Goal: Book appointment/travel/reservation

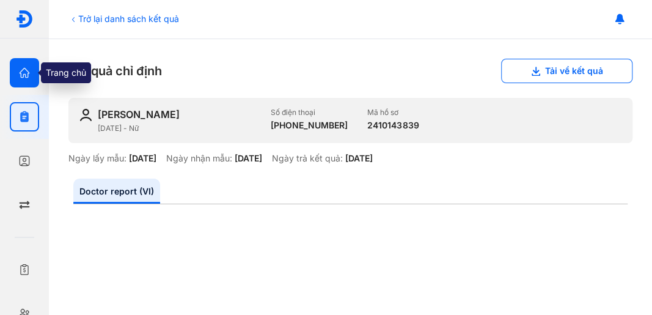
click at [27, 74] on icon "button" at bounding box center [24, 73] width 12 height 12
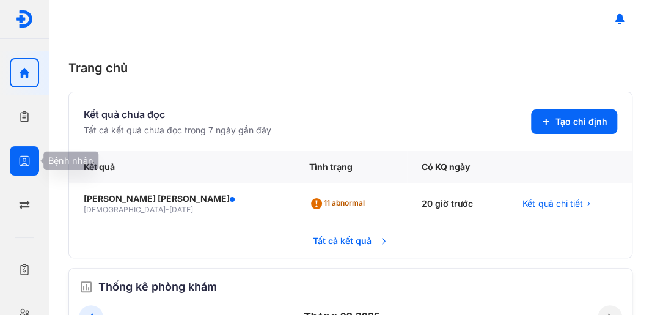
click at [25, 158] on use "button" at bounding box center [25, 161] width 10 height 10
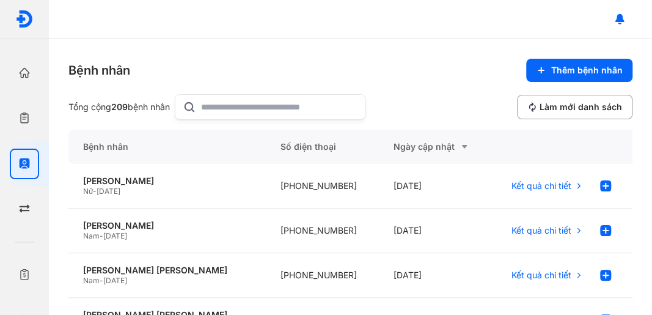
click at [236, 101] on input "text" at bounding box center [279, 107] width 157 height 24
type input "*******"
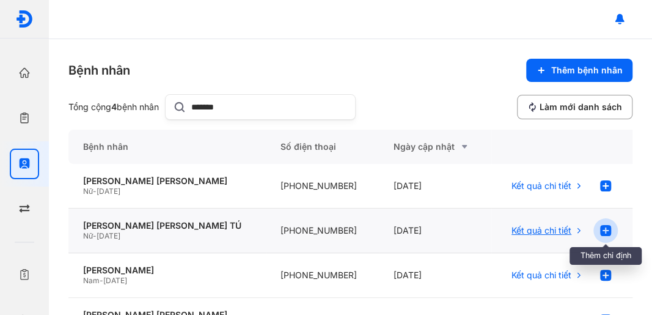
click at [600, 231] on use at bounding box center [605, 230] width 11 height 11
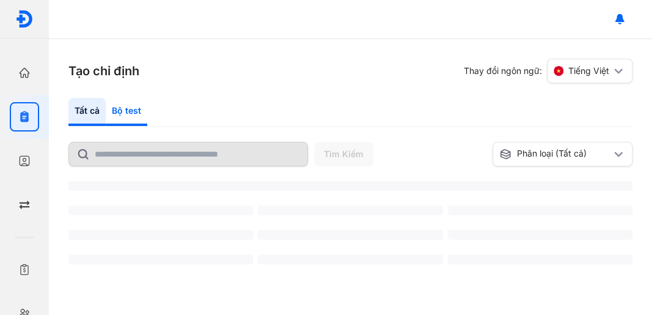
click at [129, 110] on div "Bộ test" at bounding box center [127, 112] width 42 height 28
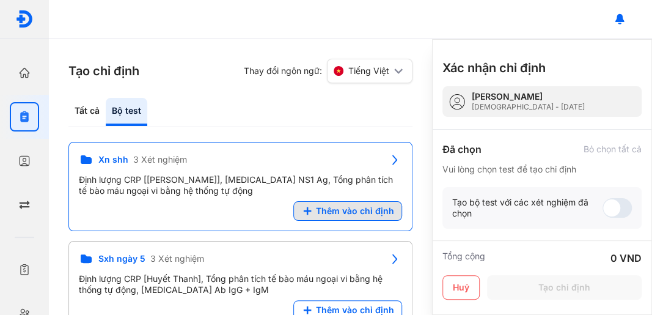
click at [349, 215] on span "Thêm vào chỉ định" at bounding box center [355, 210] width 78 height 11
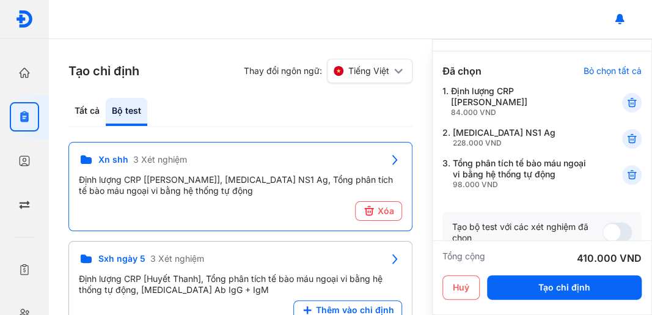
scroll to position [81, 0]
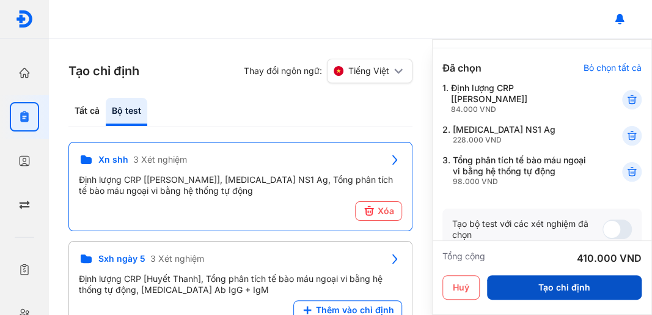
click at [550, 287] on button "Tạo chỉ định" at bounding box center [564, 287] width 155 height 24
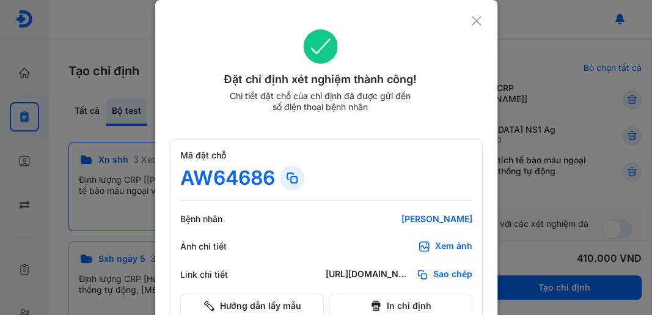
scroll to position [64, 0]
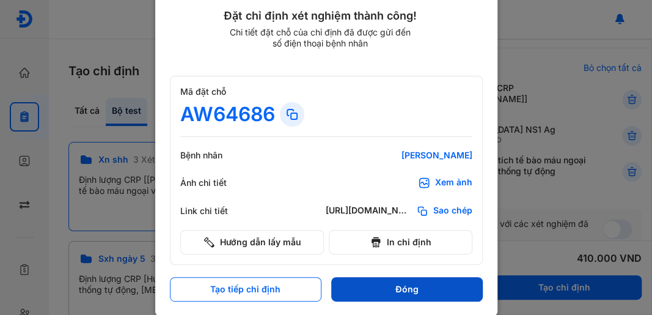
click at [399, 287] on button "Đóng" at bounding box center [407, 289] width 152 height 24
